Goal: Task Accomplishment & Management: Use online tool/utility

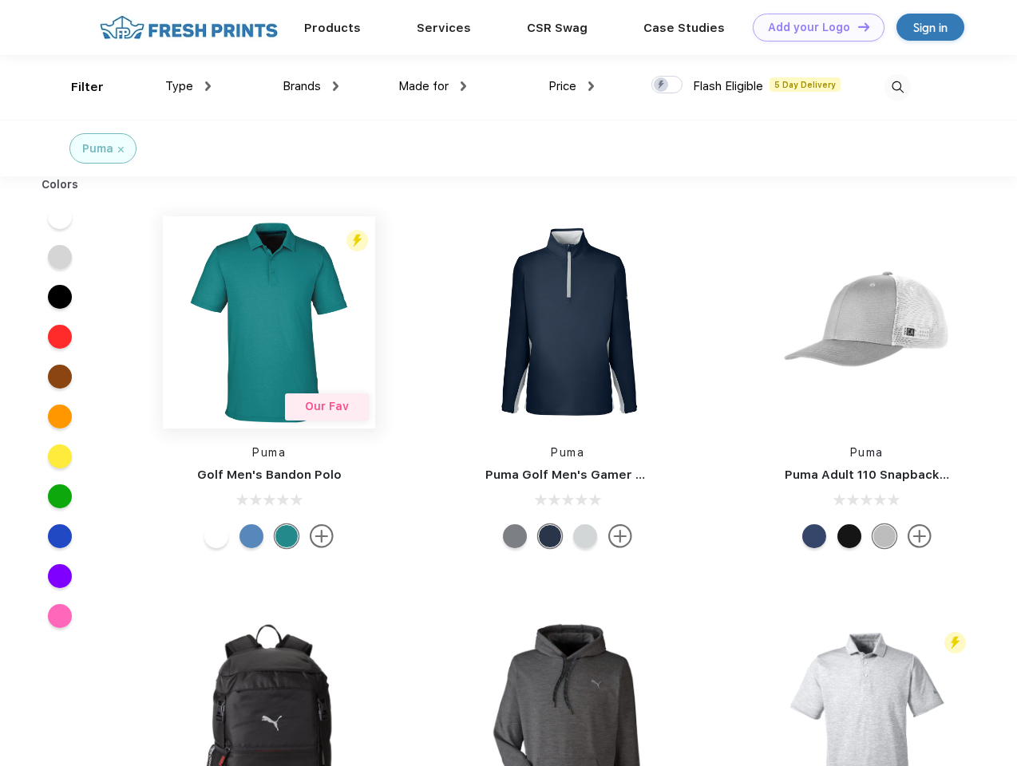
scroll to position [1, 0]
click at [813, 27] on link "Add your Logo Design Tool" at bounding box center [819, 28] width 132 height 28
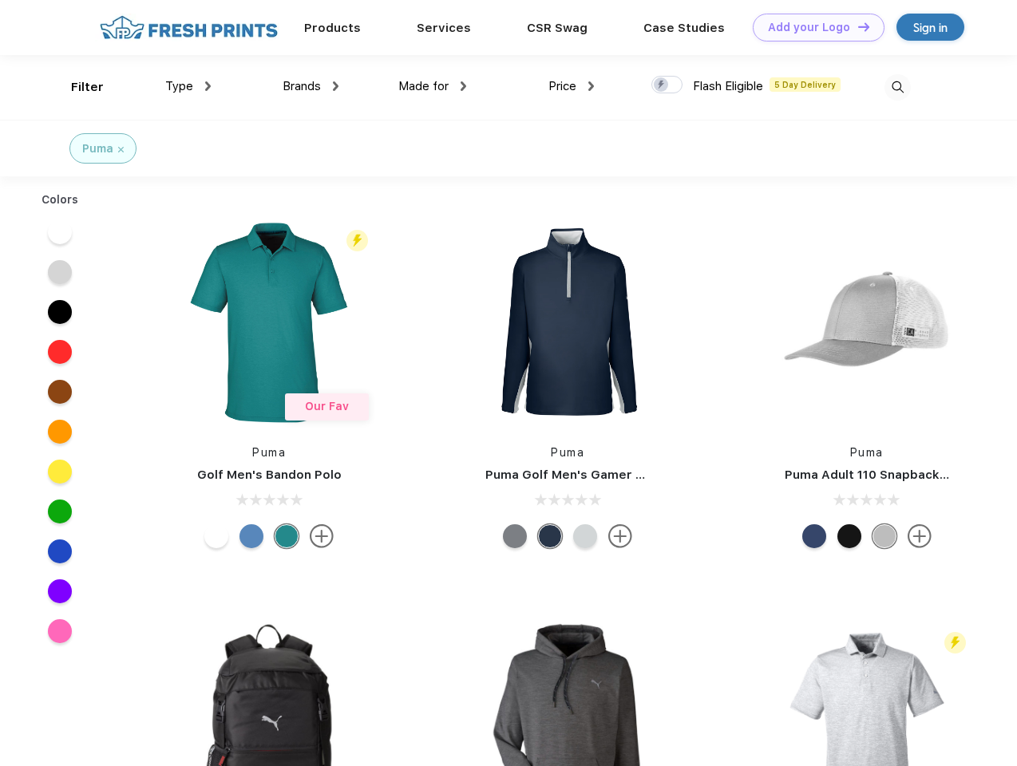
click at [0, 0] on div "Design Tool" at bounding box center [0, 0] width 0 height 0
click at [857, 26] on link "Add your Logo Design Tool" at bounding box center [819, 28] width 132 height 28
click at [77, 87] on div "Filter" at bounding box center [87, 87] width 33 height 18
click at [188, 86] on span "Type" at bounding box center [179, 86] width 28 height 14
click at [311, 86] on span "Brands" at bounding box center [302, 86] width 38 height 14
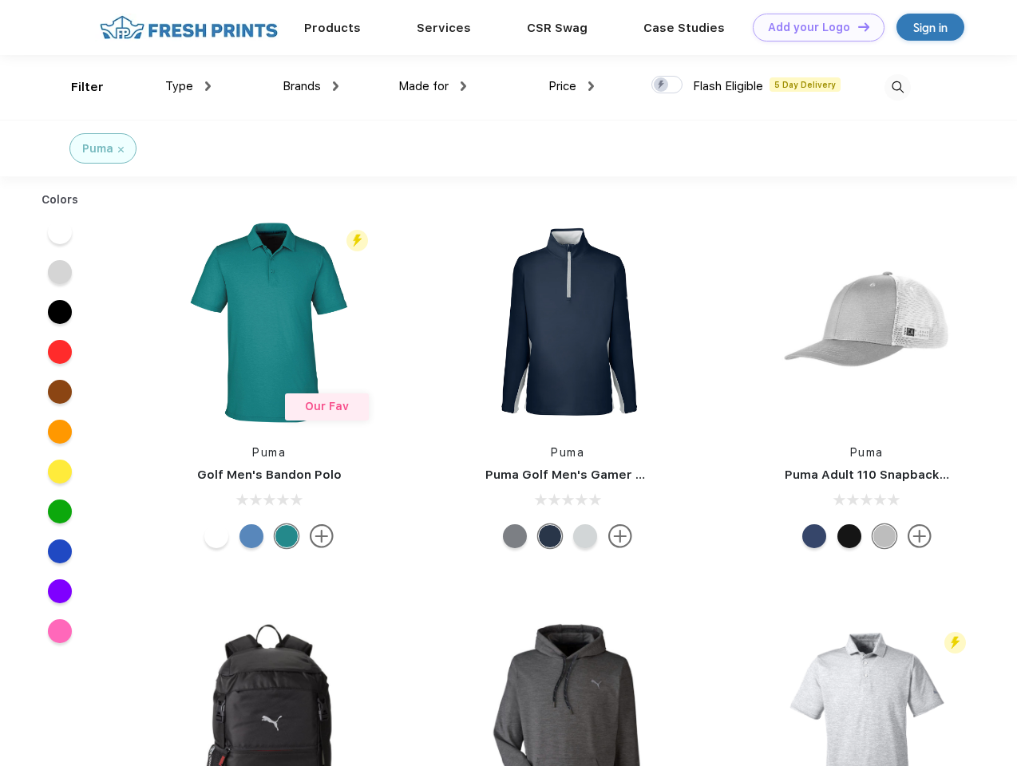
click at [433, 86] on span "Made for" at bounding box center [423, 86] width 50 height 14
click at [572, 86] on span "Price" at bounding box center [563, 86] width 28 height 14
click at [667, 85] on div at bounding box center [667, 85] width 31 height 18
click at [662, 85] on input "checkbox" at bounding box center [657, 80] width 10 height 10
click at [897, 87] on img at bounding box center [898, 87] width 26 height 26
